Goal: Task Accomplishment & Management: Complete application form

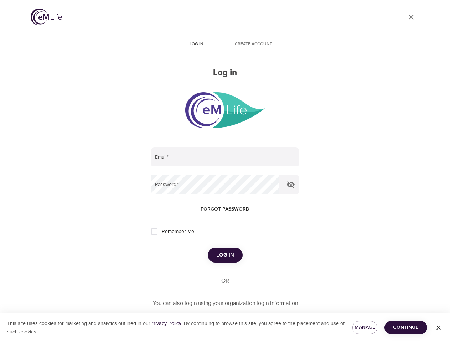
click at [197, 45] on span "Log in" at bounding box center [196, 44] width 48 height 7
click at [254, 45] on span "Create account" at bounding box center [253, 44] width 48 height 7
click at [225, 157] on input "email" at bounding box center [225, 156] width 148 height 19
click at [291, 184] on icon "button" at bounding box center [290, 184] width 9 height 9
click at [225, 209] on span "Forgot password" at bounding box center [224, 209] width 49 height 9
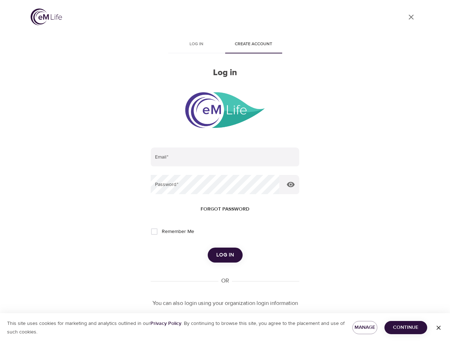
click at [225, 255] on span "Log in" at bounding box center [225, 254] width 18 height 9
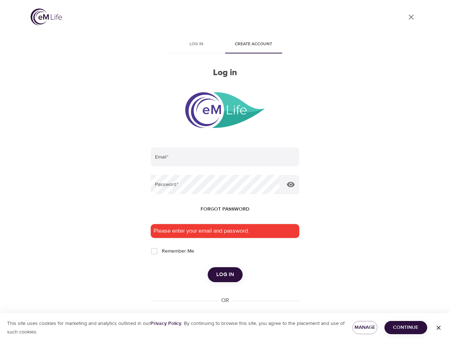
click at [365, 327] on span "Manage" at bounding box center [365, 327] width 14 height 9
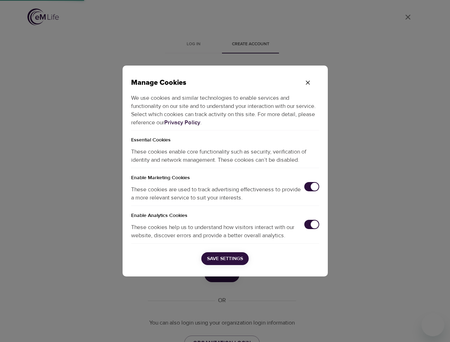
click at [406, 327] on div "Manage Cookies We use cookies and similar technologies to enable services and f…" at bounding box center [225, 171] width 450 height 342
click at [438, 328] on div "Manage Cookies We use cookies and similar technologies to enable services and f…" at bounding box center [225, 171] width 450 height 342
